Goal: Use online tool/utility: Utilize a website feature to perform a specific function

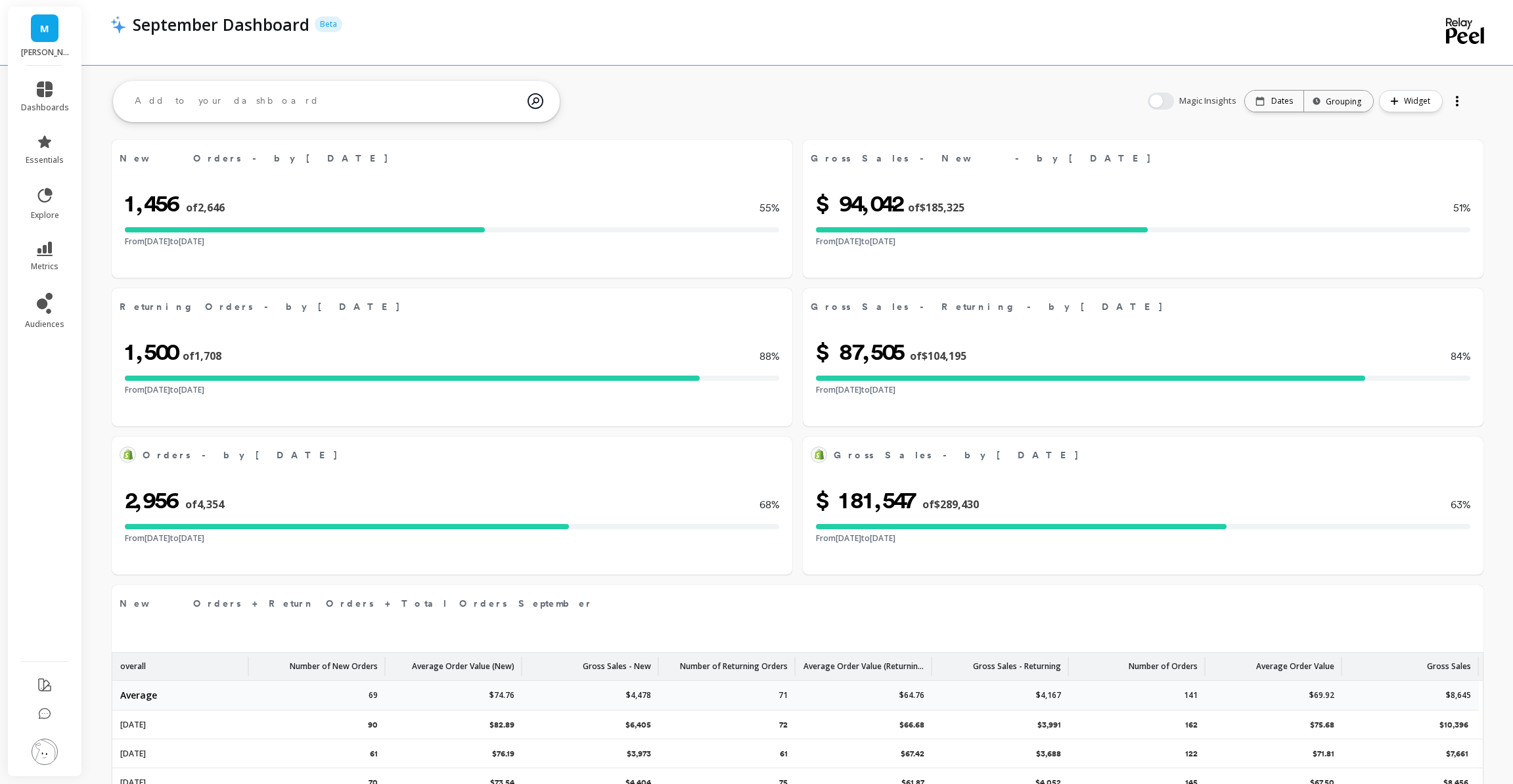
select select "sum"
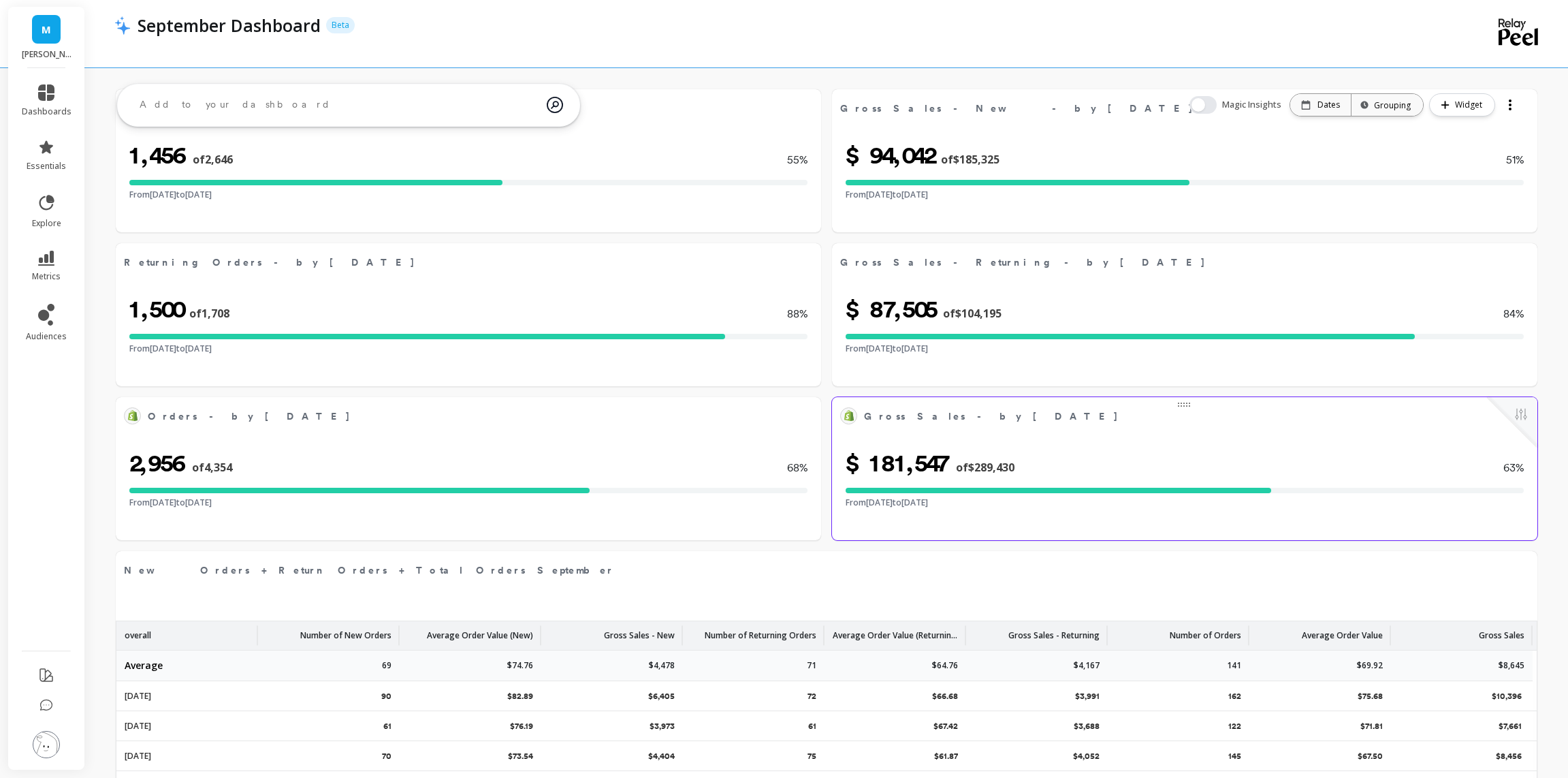
select select "sum"
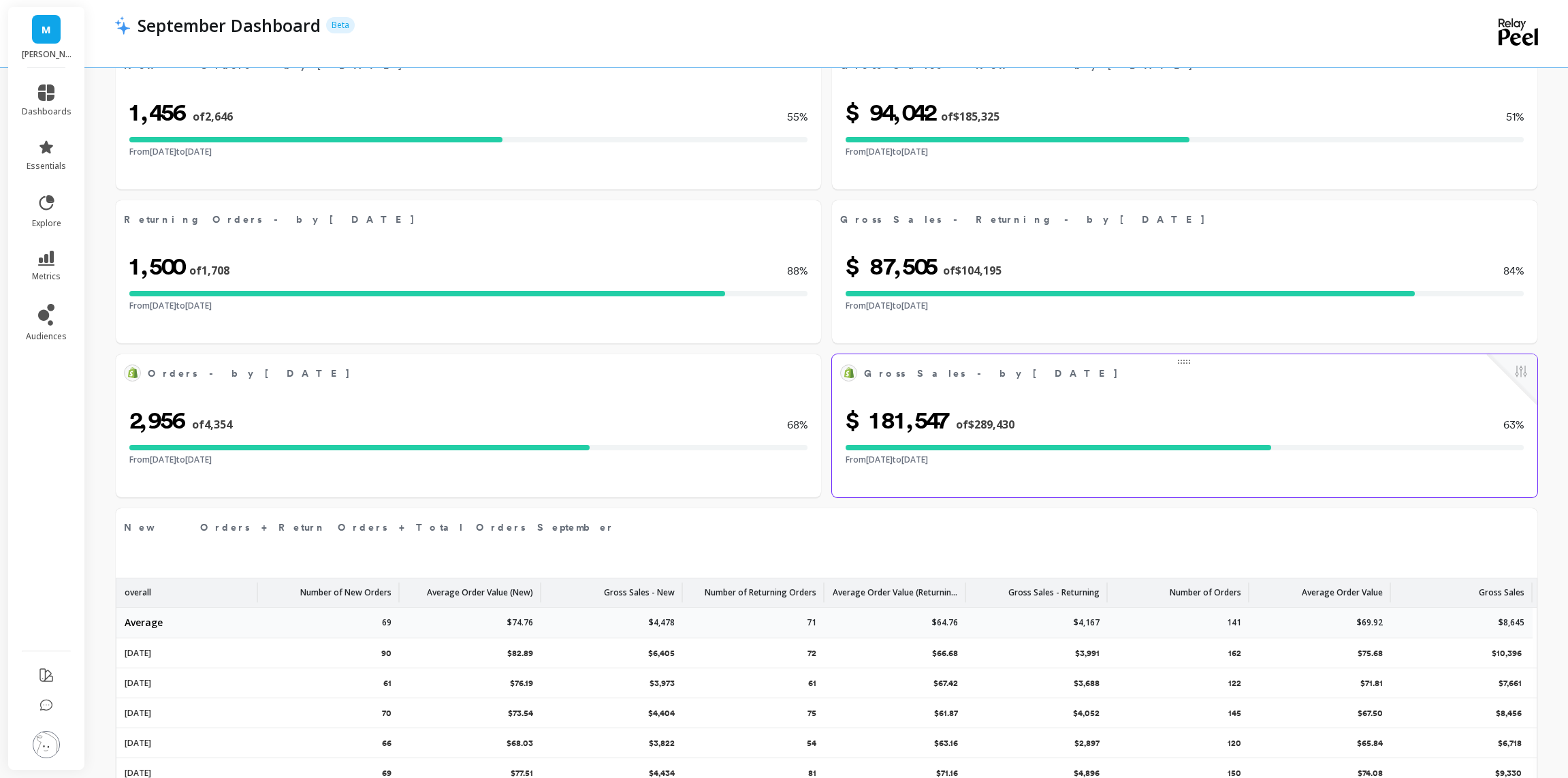
select select "sum"
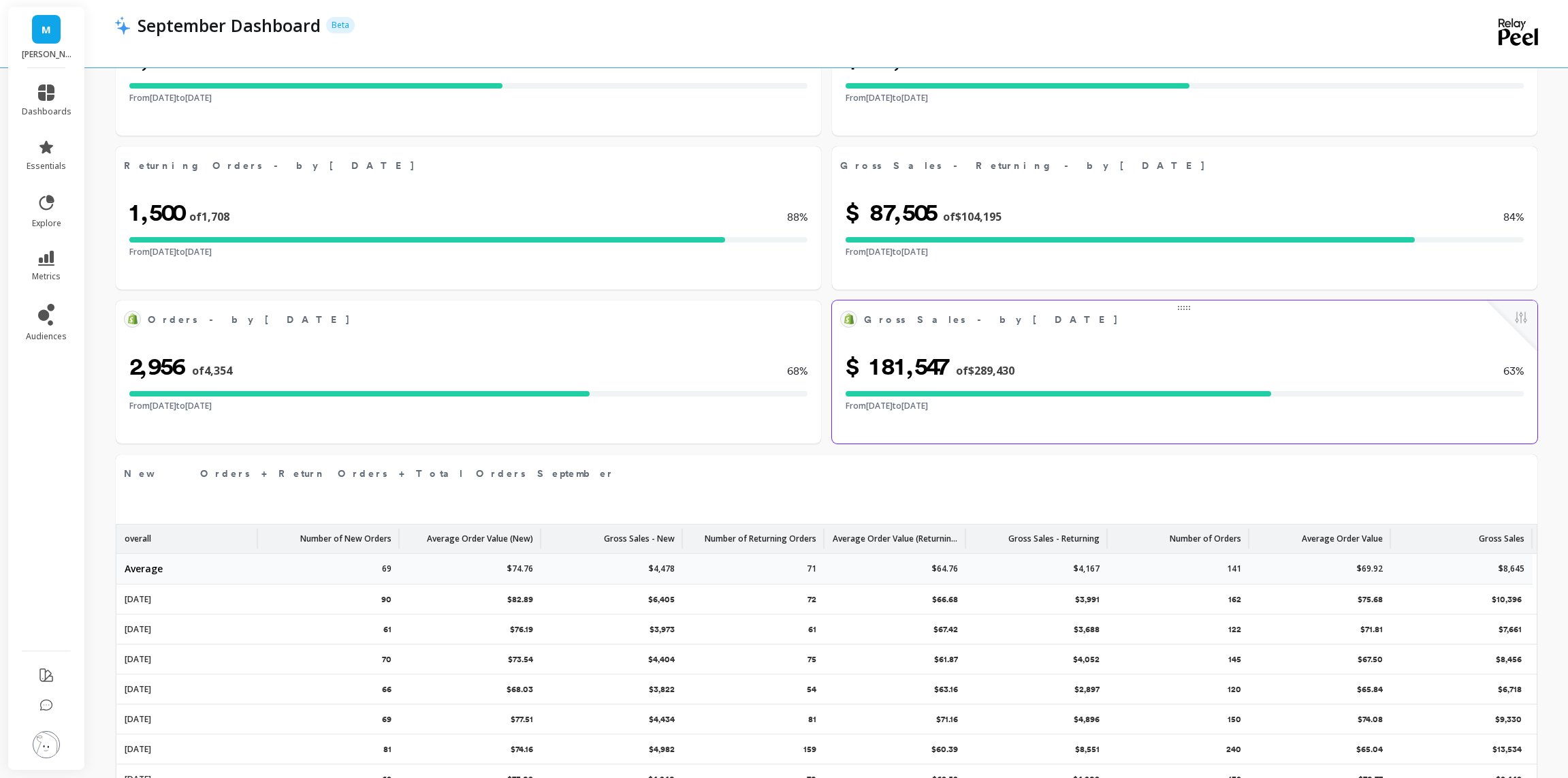
select select "sum"
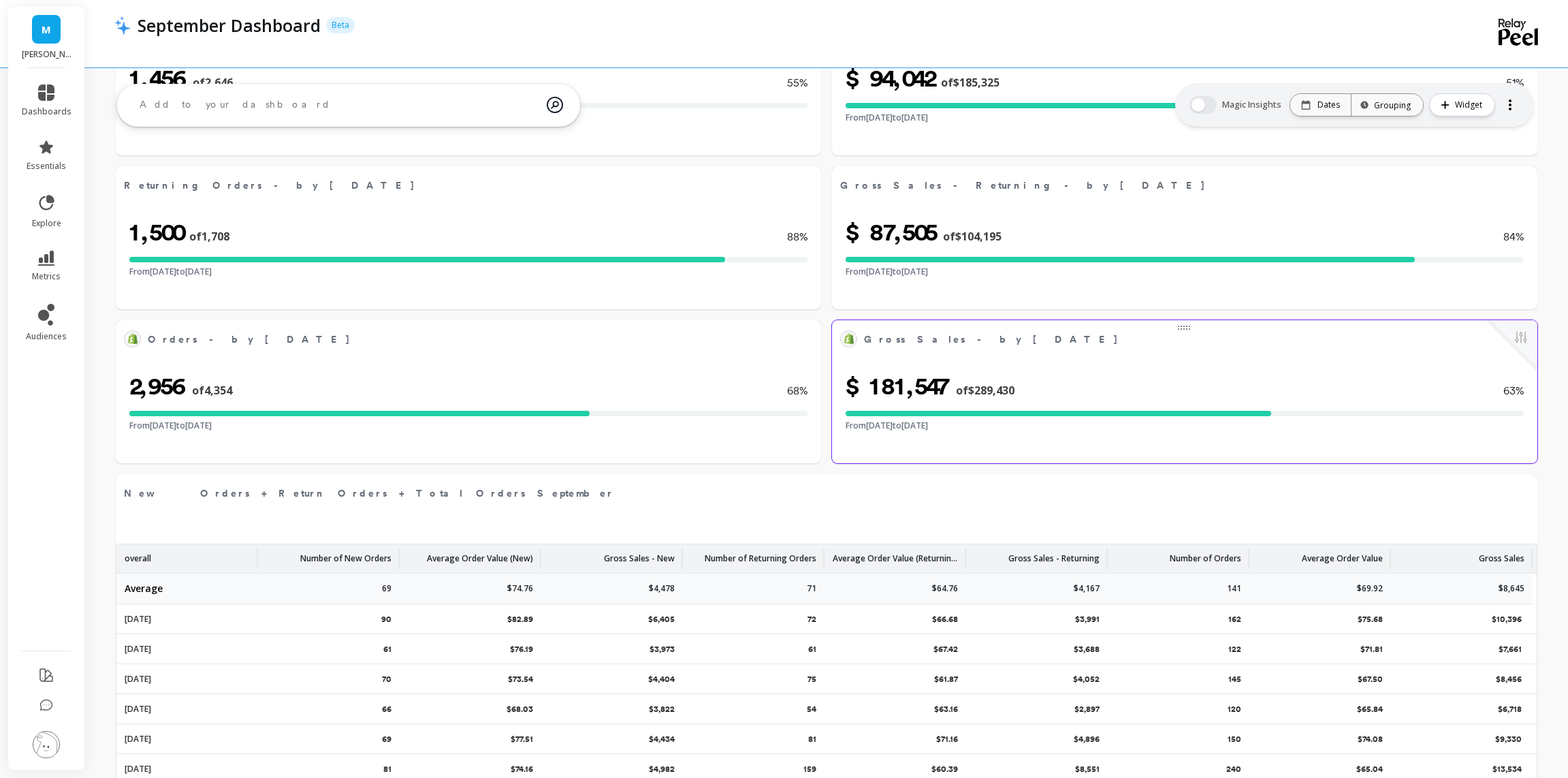
scroll to position [130, 0]
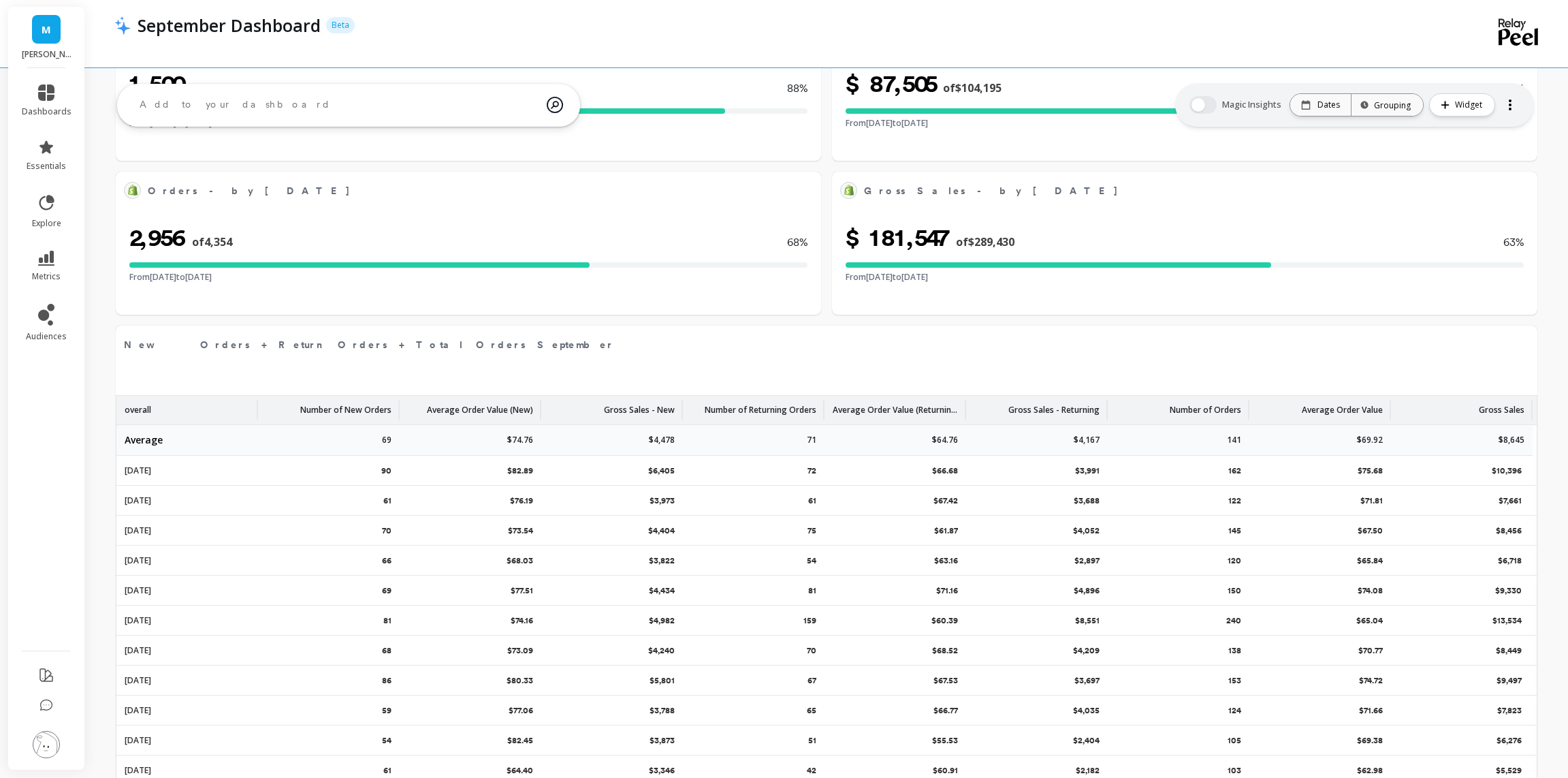
select select "sum"
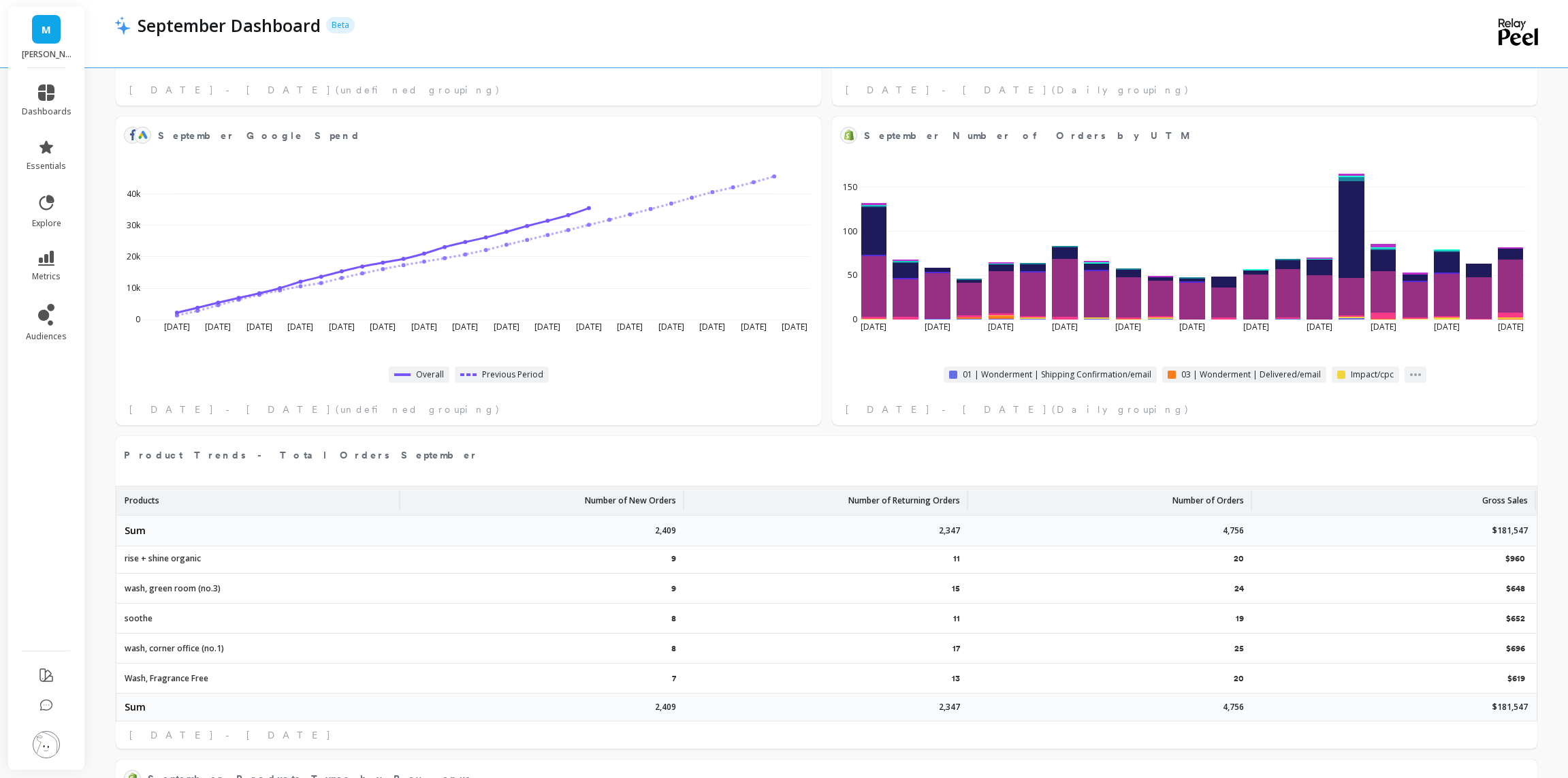
scroll to position [1030, 0]
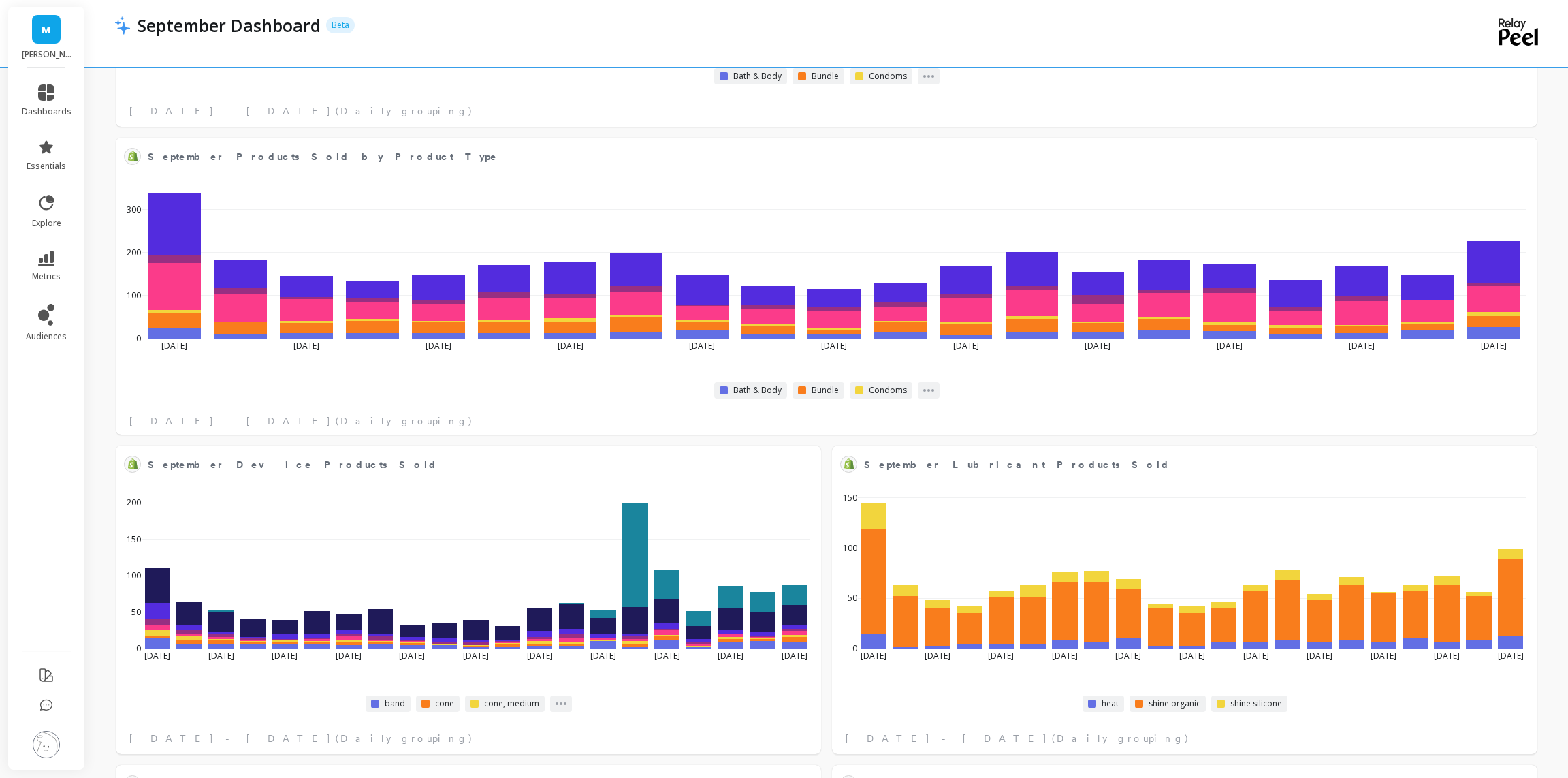
select select "sum"
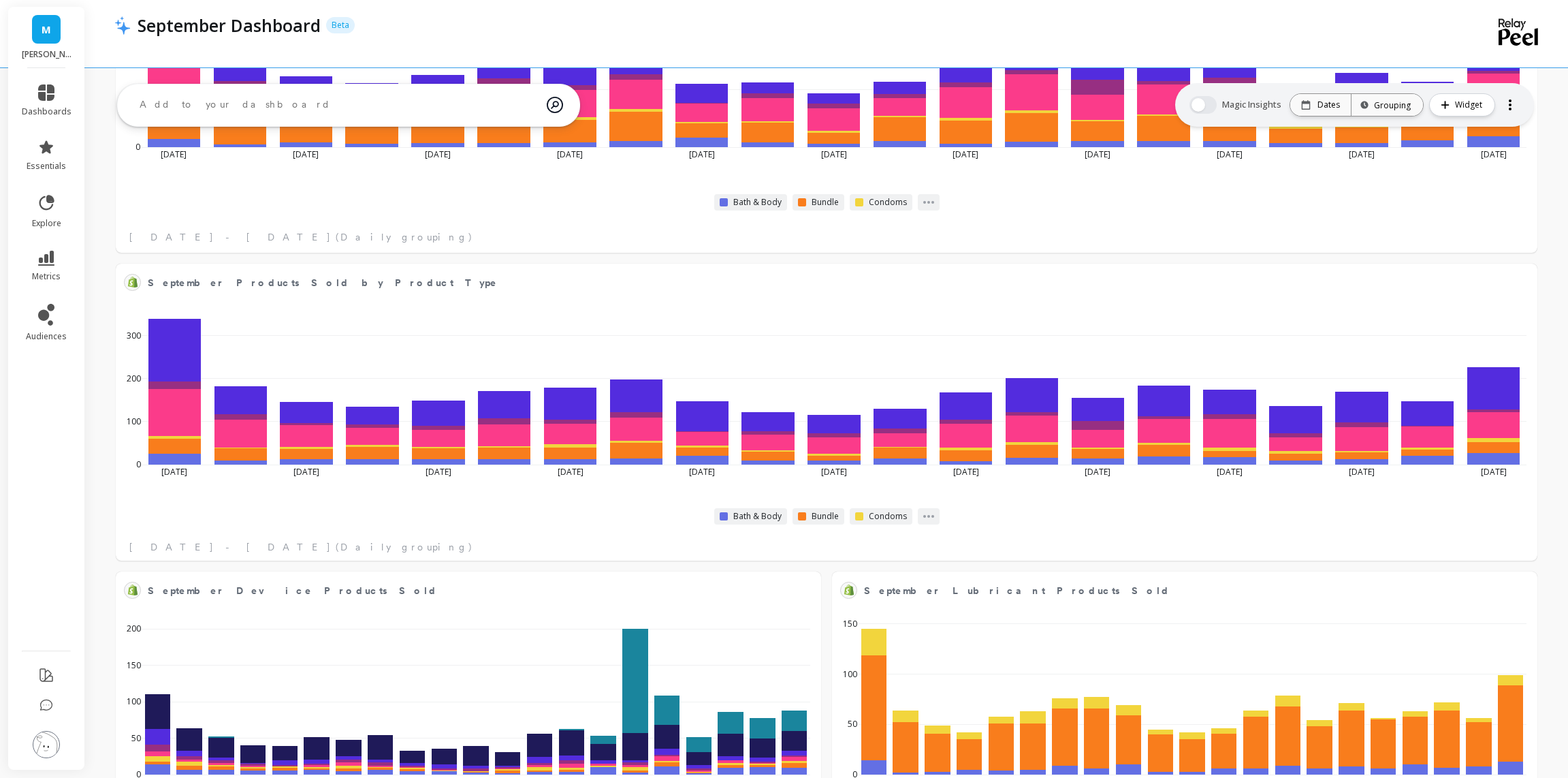
select select "sum"
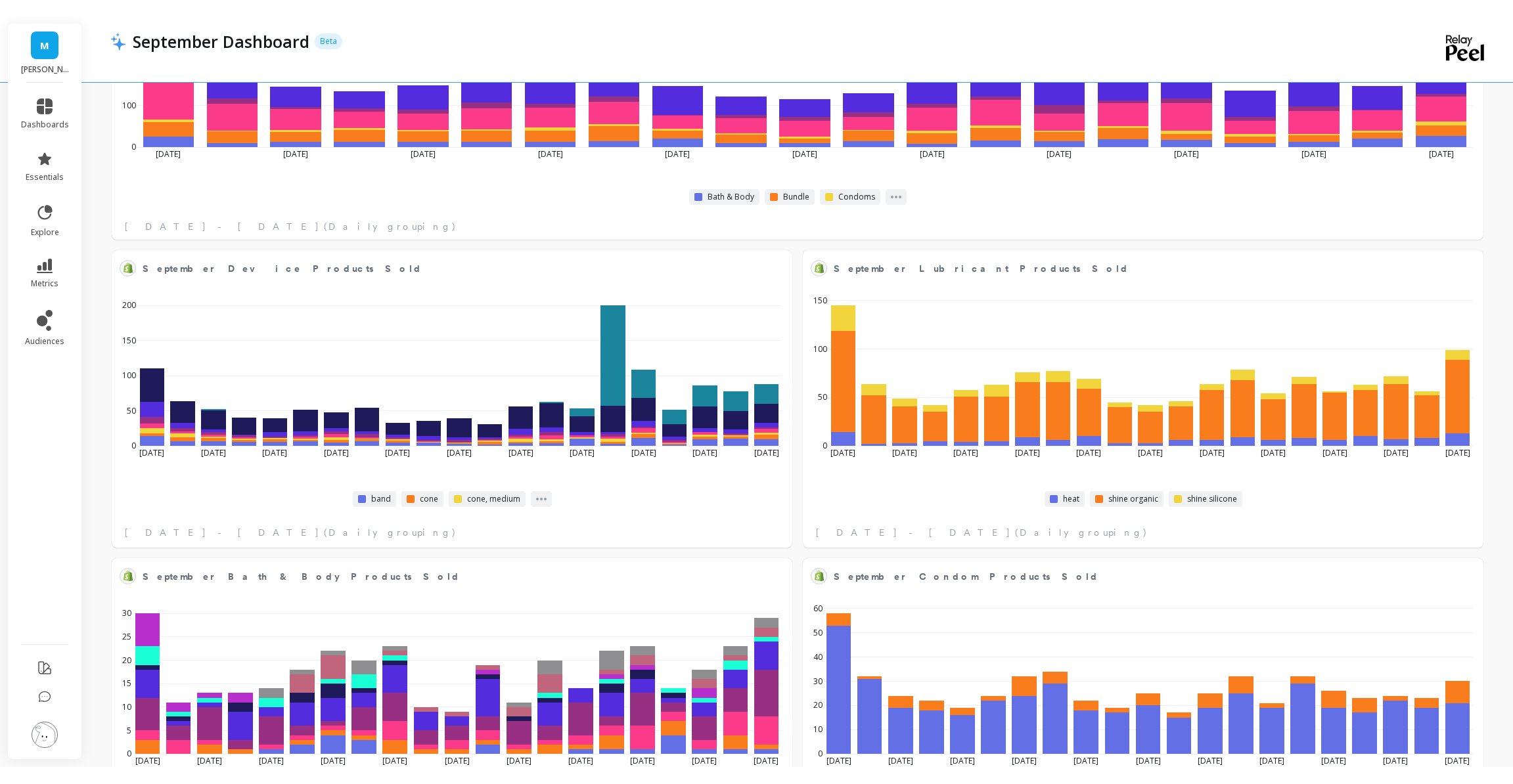
scroll to position [2396, 0]
